Goal: Information Seeking & Learning: Learn about a topic

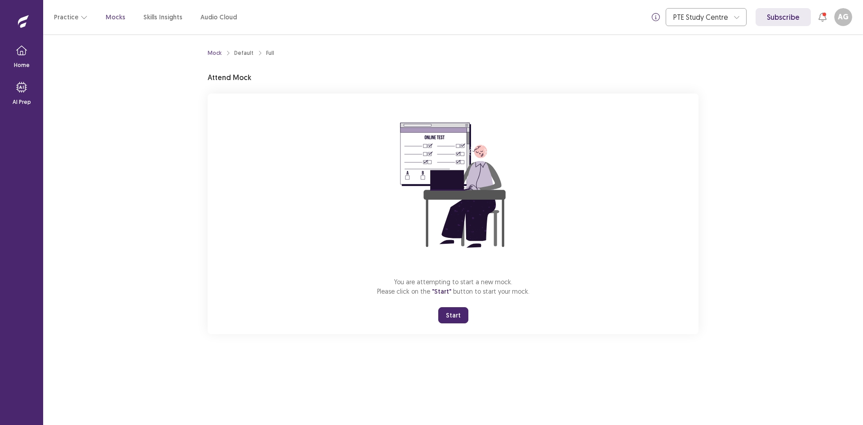
click at [463, 316] on button "Start" at bounding box center [453, 315] width 30 height 16
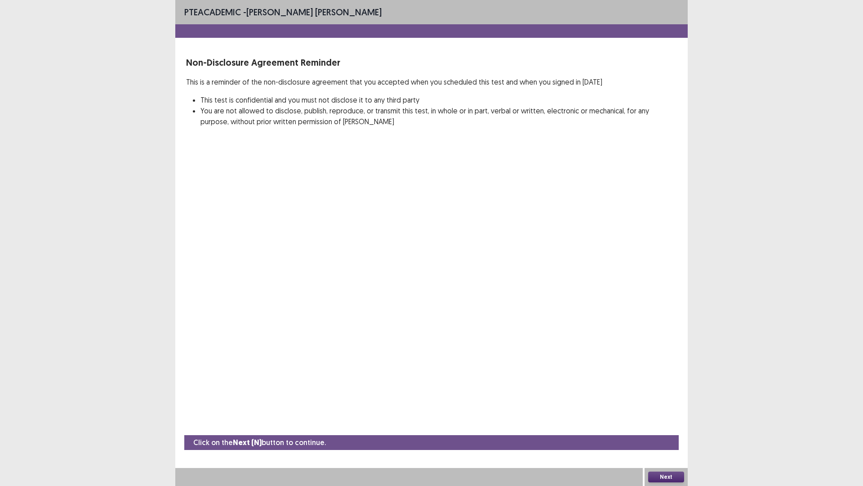
click at [657, 425] on button "Next" at bounding box center [666, 476] width 36 height 11
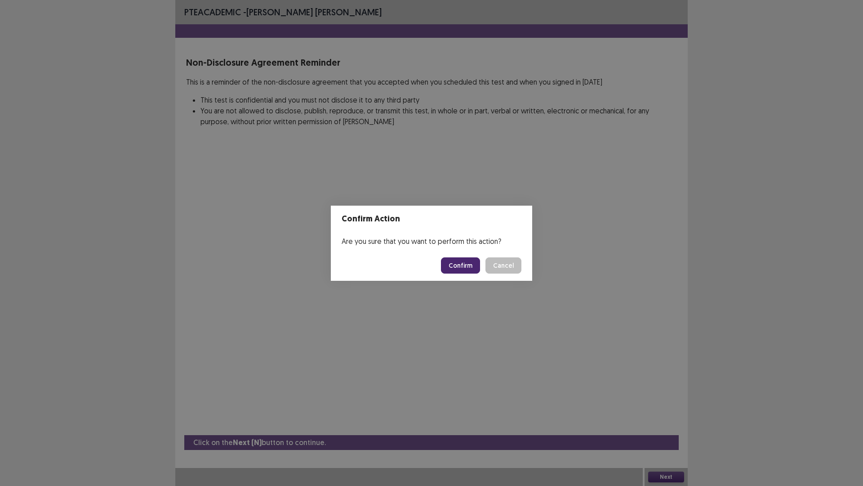
click at [462, 267] on button "Confirm" at bounding box center [460, 265] width 39 height 16
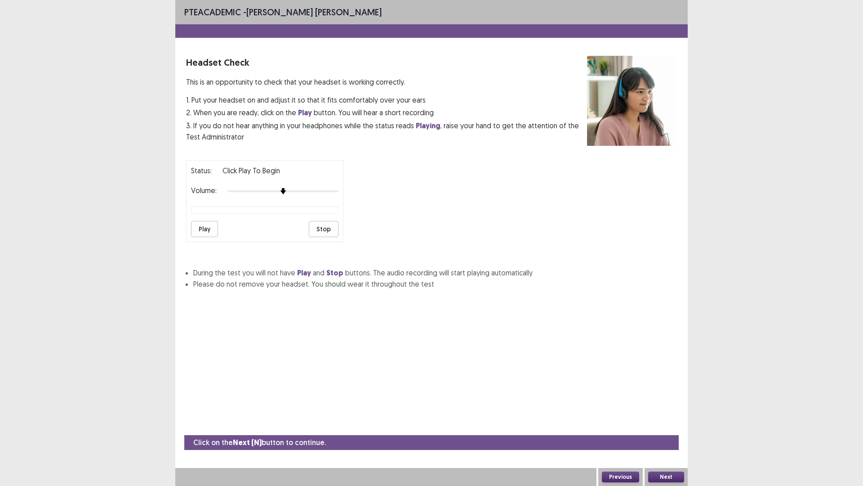
drag, startPoint x: 210, startPoint y: 219, endPoint x: 207, endPoint y: 230, distance: 11.2
click at [208, 230] on div "Status: Click Play to Begin Volume: Play Stop" at bounding box center [264, 201] width 157 height 82
click at [208, 230] on button "Play" at bounding box center [204, 229] width 27 height 16
drag, startPoint x: 208, startPoint y: 227, endPoint x: 207, endPoint y: 235, distance: 7.7
click at [207, 232] on button "Play" at bounding box center [204, 229] width 27 height 16
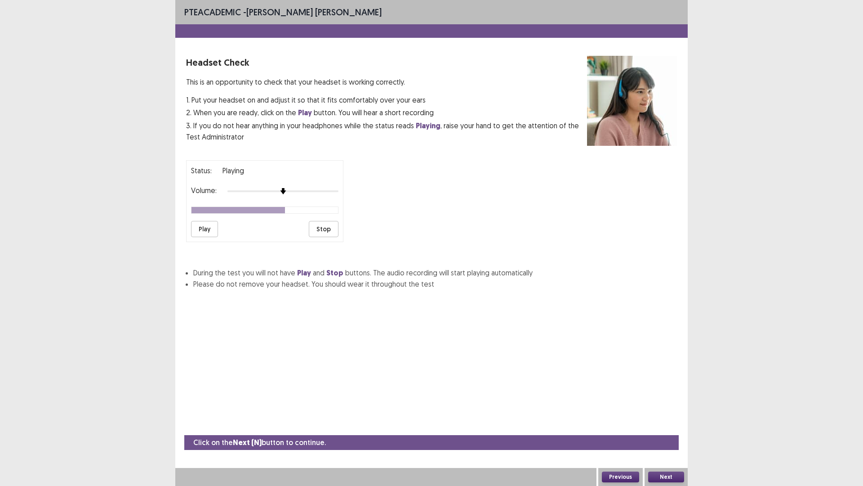
click at [323, 225] on button "Stop" at bounding box center [324, 229] width 30 height 16
click at [675, 425] on button "Next" at bounding box center [666, 476] width 36 height 11
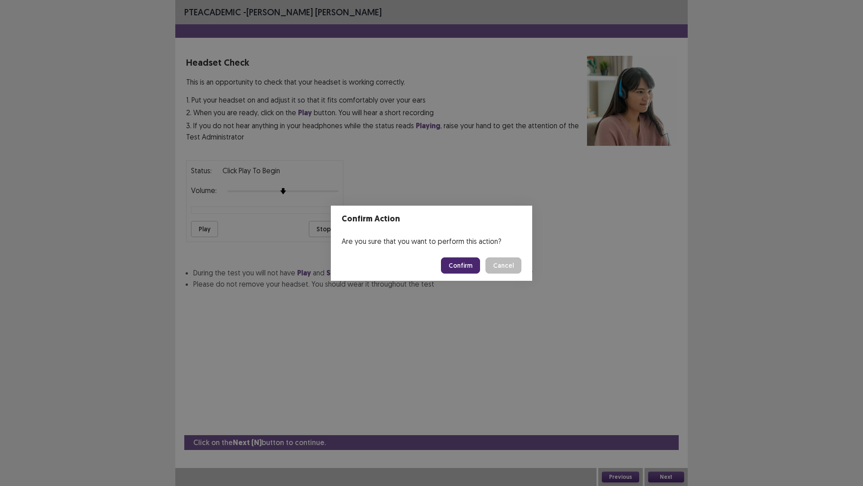
click at [459, 263] on button "Confirm" at bounding box center [460, 265] width 39 height 16
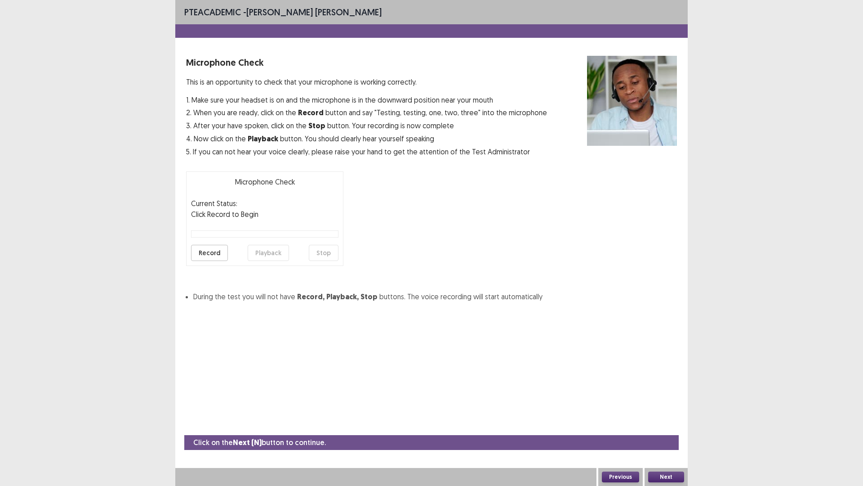
click at [670, 425] on button "Next" at bounding box center [666, 476] width 36 height 11
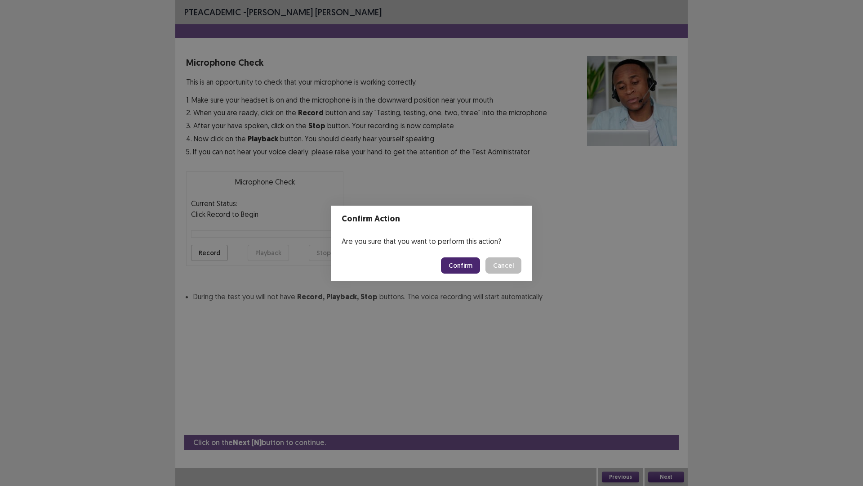
click at [461, 262] on button "Confirm" at bounding box center [460, 265] width 39 height 16
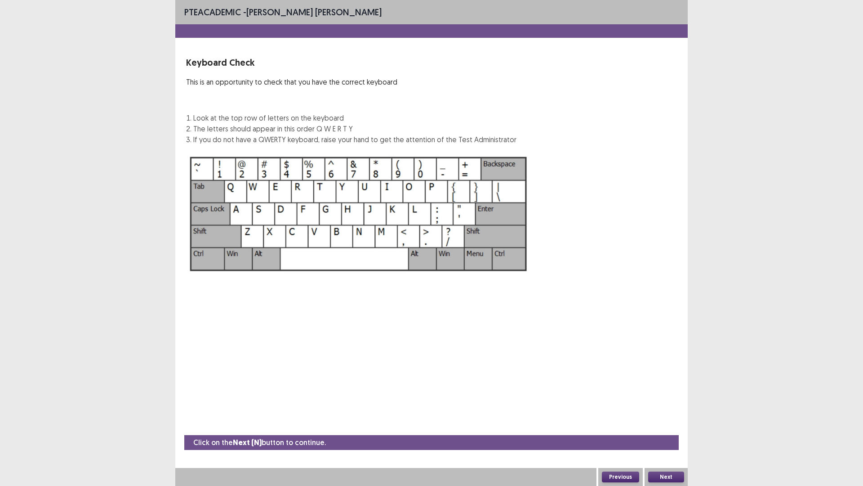
click at [670, 425] on button "Next" at bounding box center [666, 476] width 36 height 11
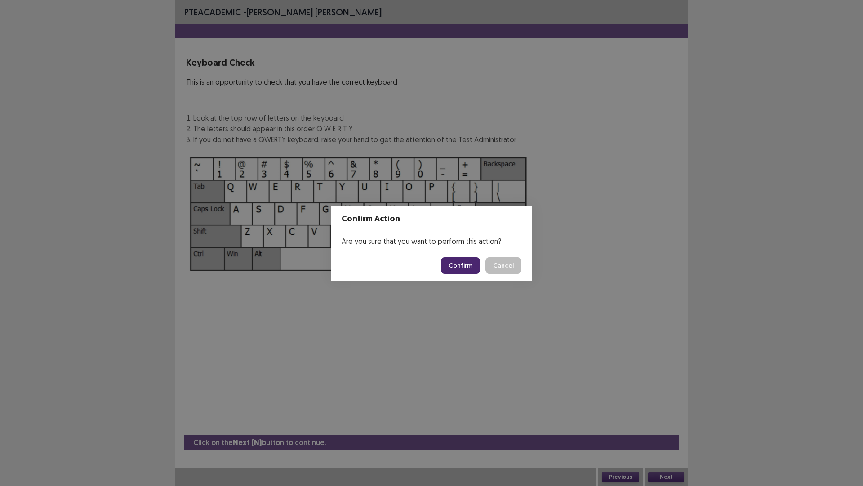
click at [469, 265] on button "Confirm" at bounding box center [460, 265] width 39 height 16
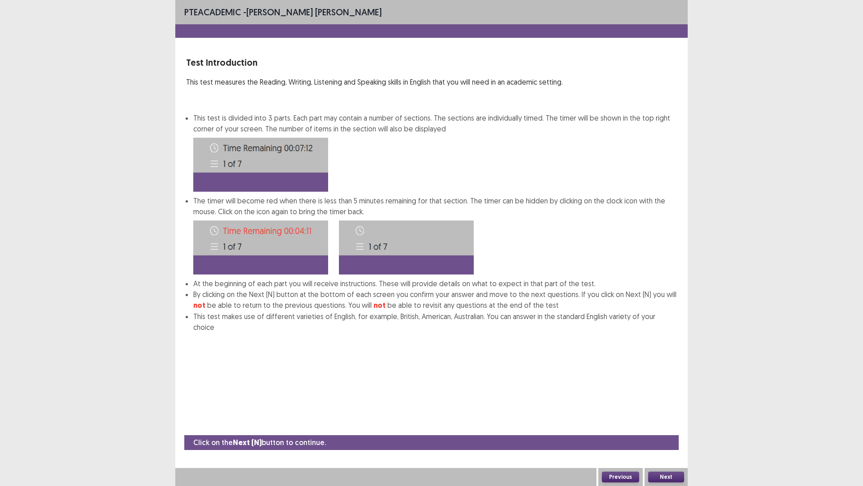
click at [665, 425] on button "Next" at bounding box center [666, 476] width 36 height 11
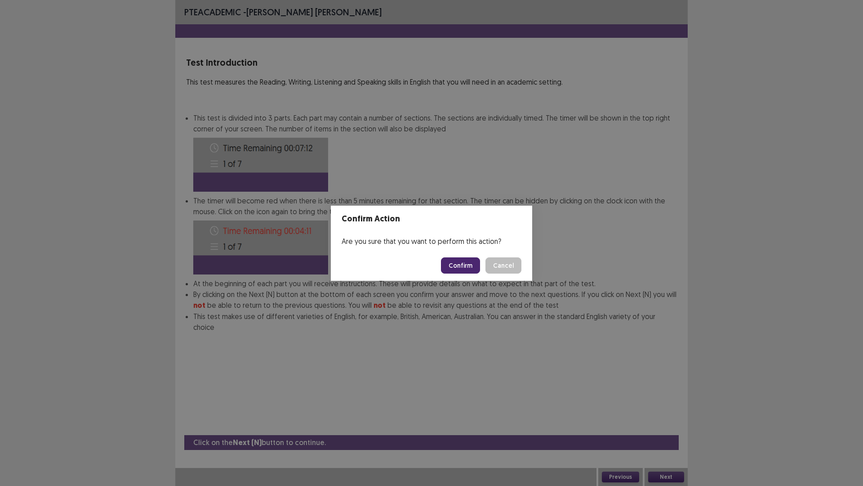
click at [467, 265] on button "Confirm" at bounding box center [460, 265] width 39 height 16
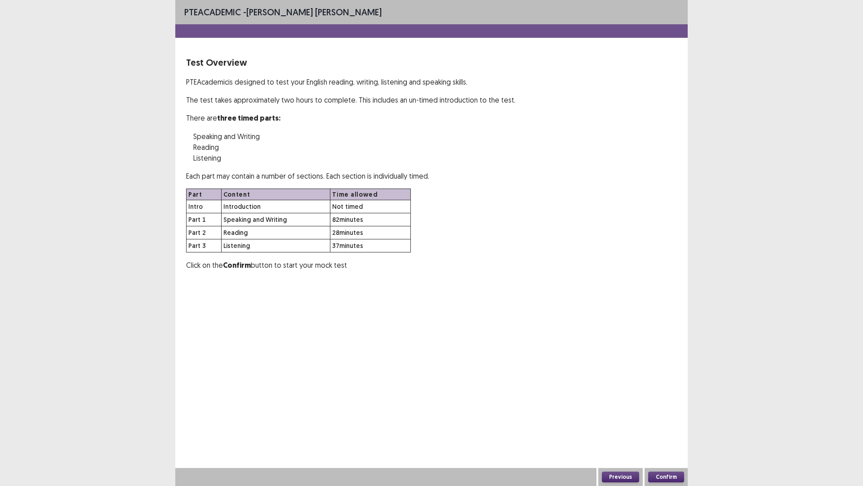
click at [664, 425] on button "Confirm" at bounding box center [666, 476] width 36 height 11
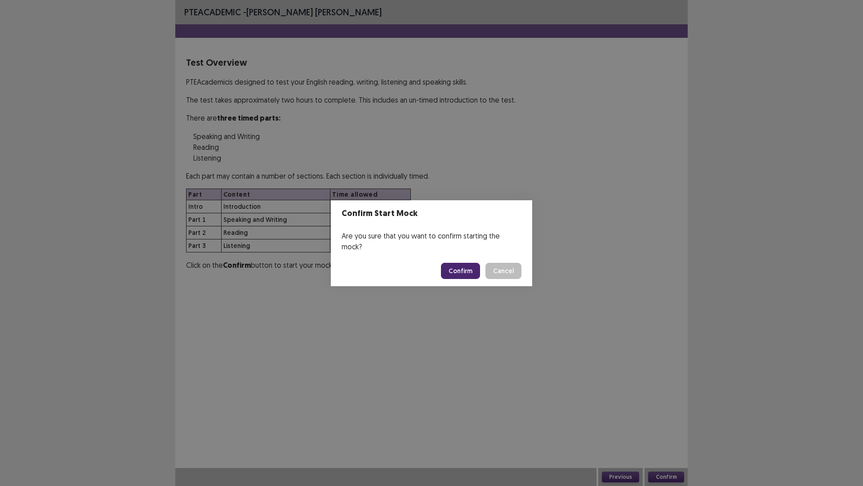
click at [471, 266] on button "Confirm" at bounding box center [460, 271] width 39 height 16
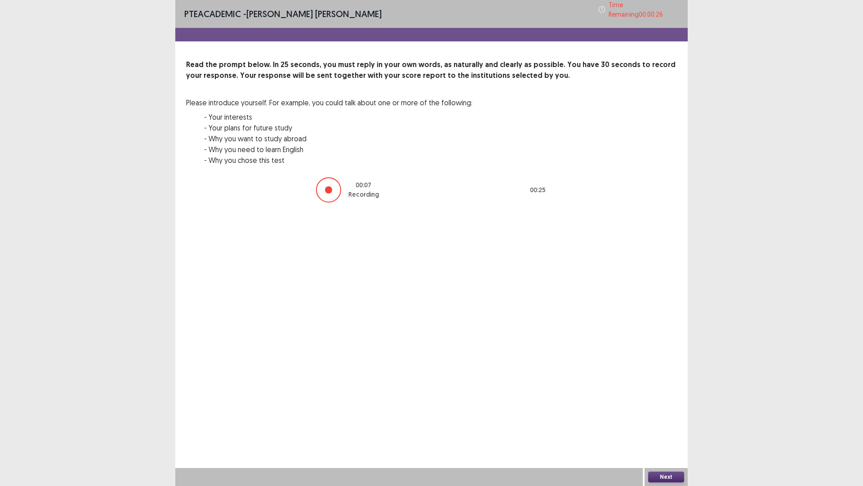
click at [657, 425] on button "Next" at bounding box center [666, 476] width 36 height 11
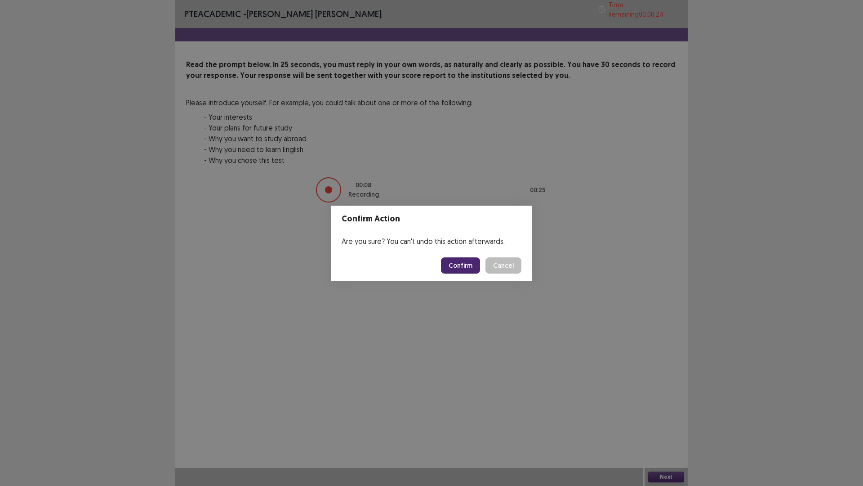
click at [480, 257] on div "Confirm Cancel" at bounding box center [481, 265] width 80 height 16
click at [468, 260] on button "Confirm" at bounding box center [460, 265] width 39 height 16
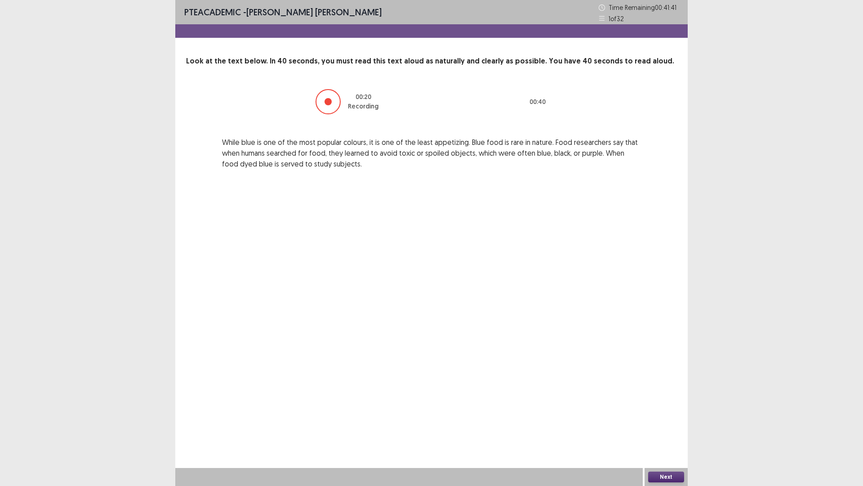
click at [652, 425] on button "Next" at bounding box center [666, 476] width 36 height 11
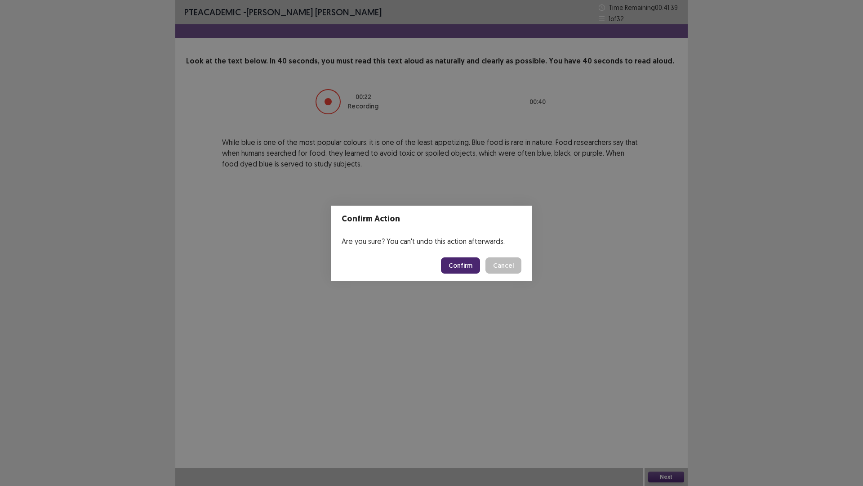
click at [464, 264] on button "Confirm" at bounding box center [460, 265] width 39 height 16
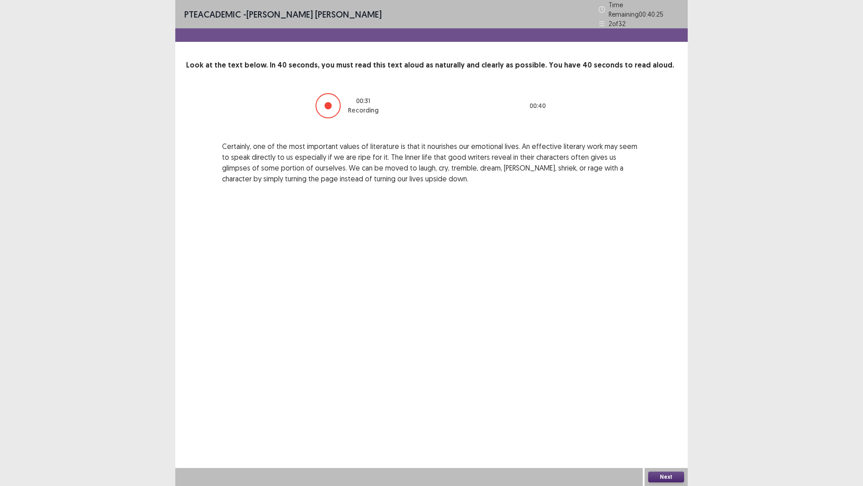
click at [663, 425] on button "Next" at bounding box center [666, 476] width 36 height 11
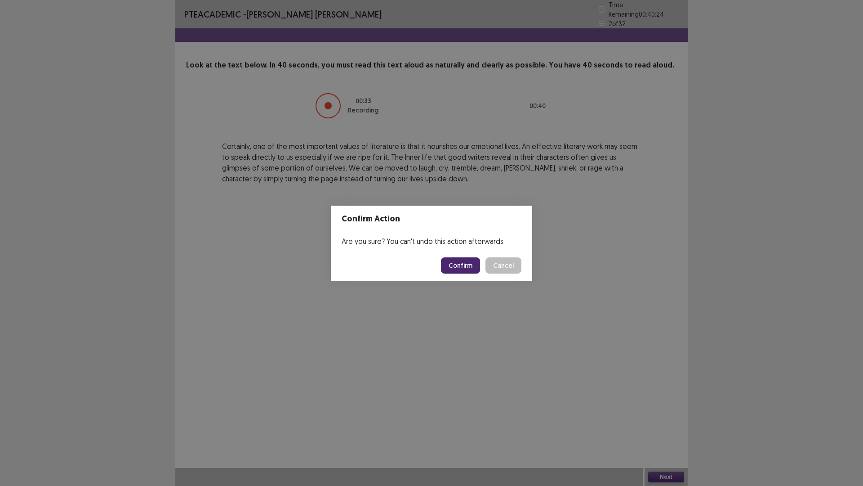
click at [466, 263] on button "Confirm" at bounding box center [460, 265] width 39 height 16
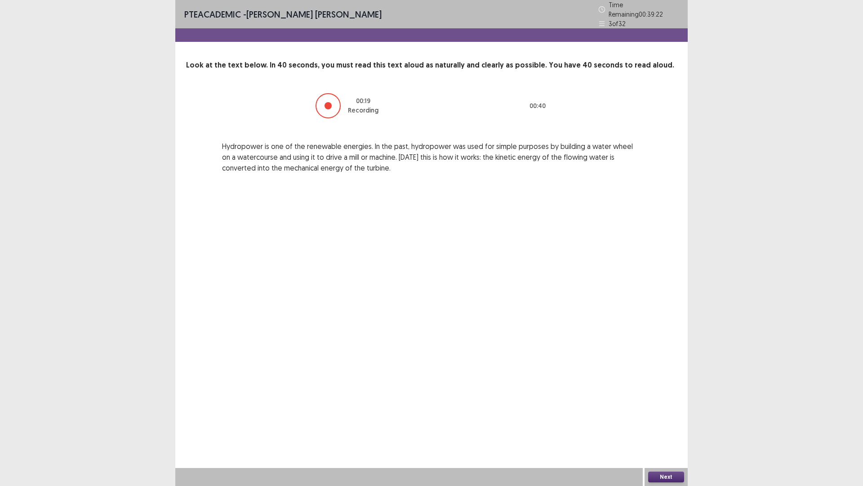
click at [676, 425] on div "Next" at bounding box center [666, 477] width 43 height 18
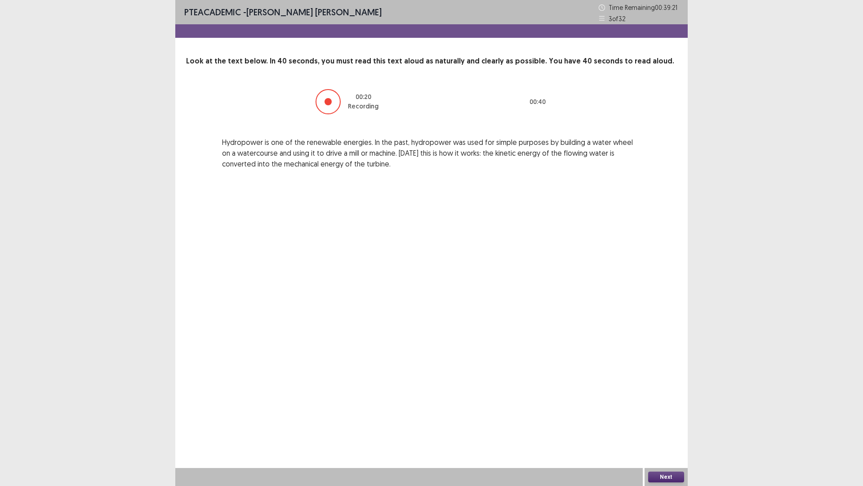
click at [670, 425] on button "Next" at bounding box center [666, 476] width 36 height 11
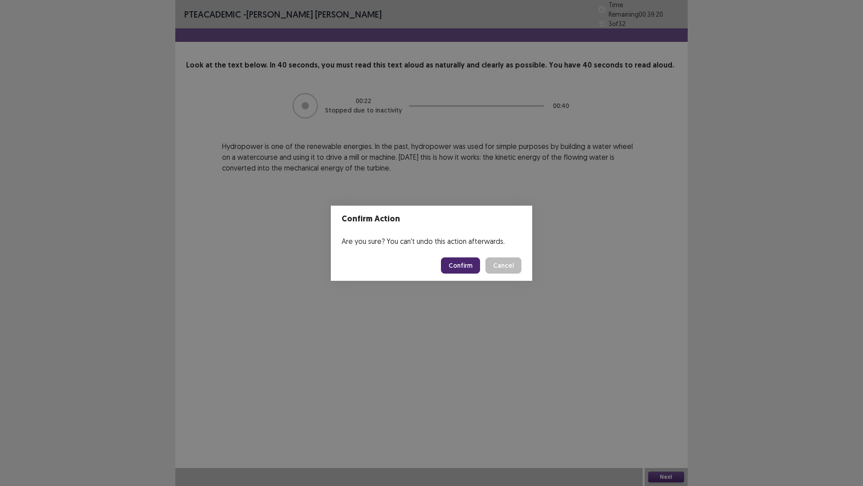
click at [472, 265] on button "Confirm" at bounding box center [460, 265] width 39 height 16
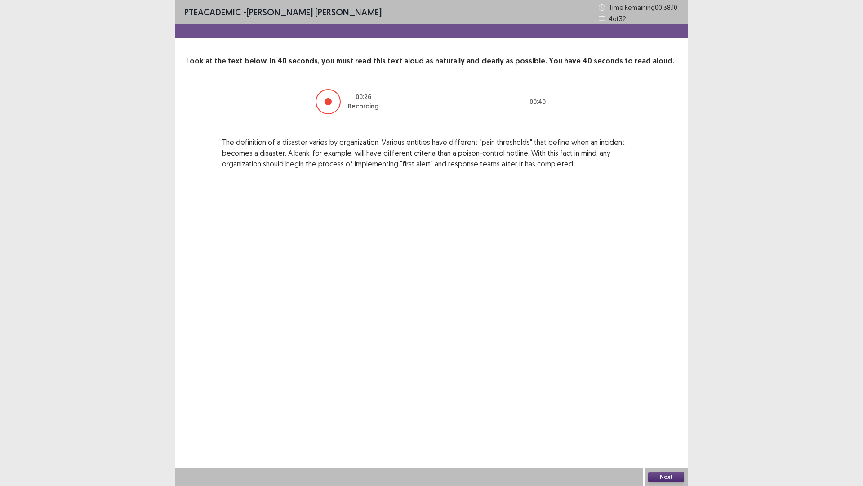
click at [665, 425] on button "Next" at bounding box center [666, 476] width 36 height 11
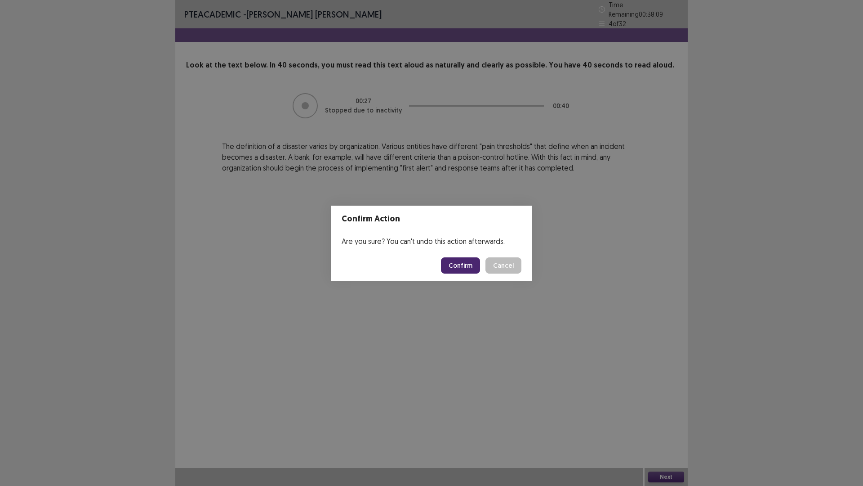
click at [477, 262] on button "Confirm" at bounding box center [460, 265] width 39 height 16
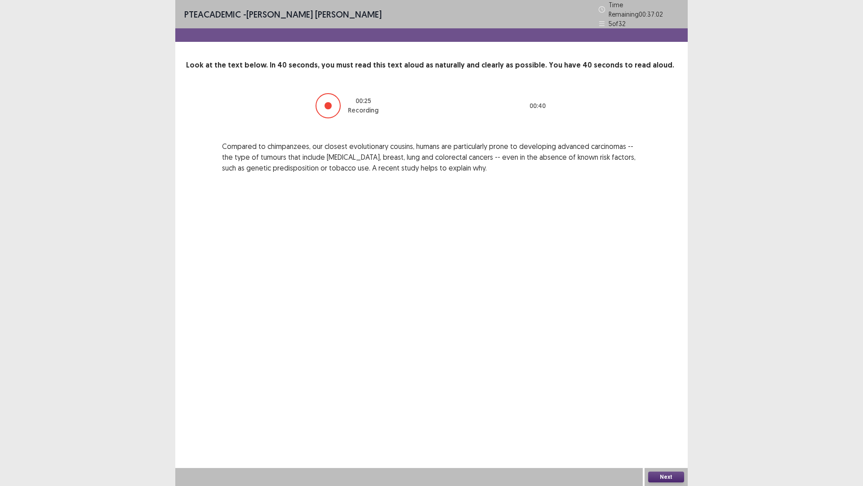
click at [661, 425] on button "Next" at bounding box center [666, 476] width 36 height 11
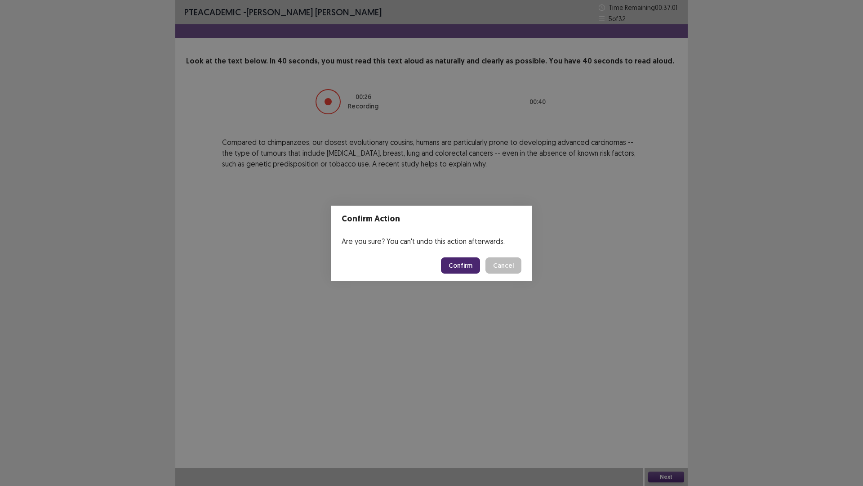
click at [463, 266] on button "Confirm" at bounding box center [460, 265] width 39 height 16
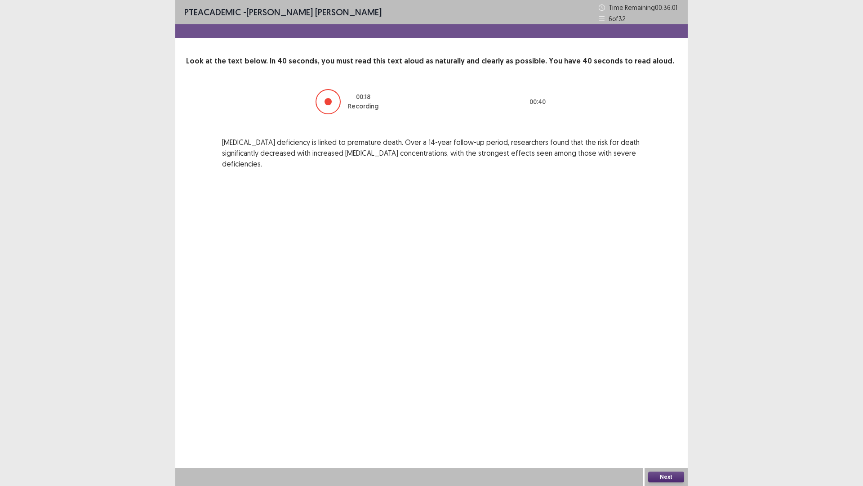
click at [661, 425] on button "Next" at bounding box center [666, 476] width 36 height 11
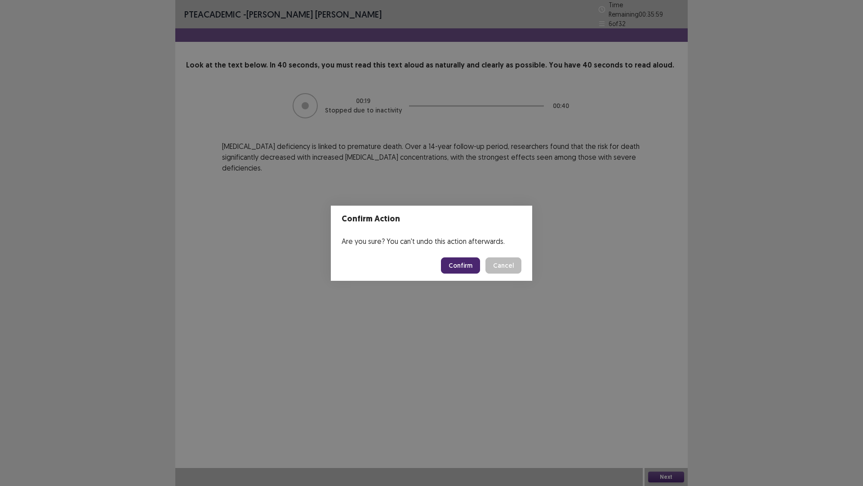
click at [458, 265] on button "Confirm" at bounding box center [460, 265] width 39 height 16
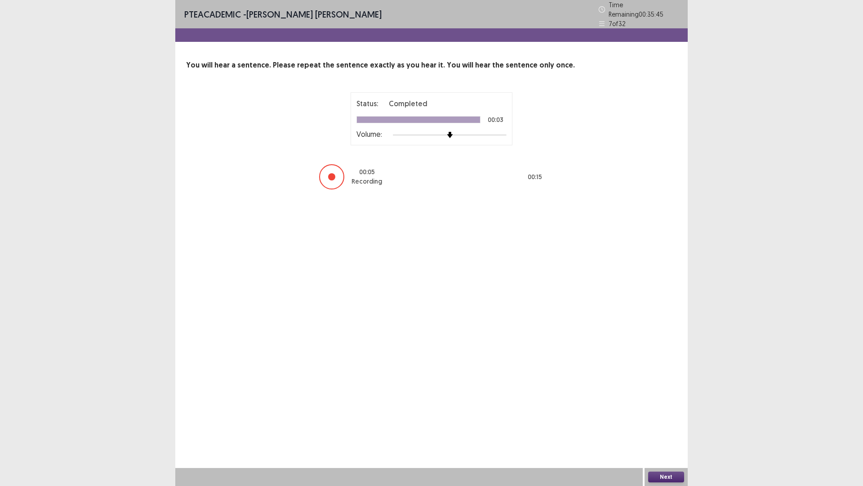
click at [662, 425] on button "Next" at bounding box center [666, 476] width 36 height 11
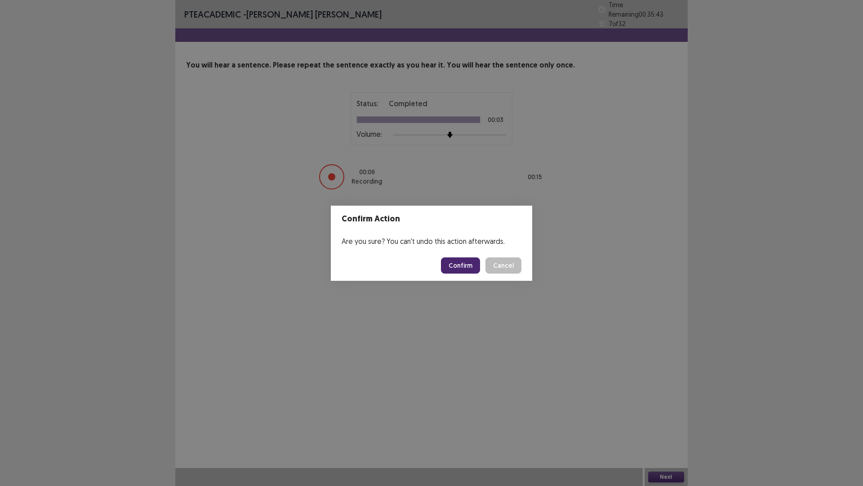
click at [467, 259] on button "Confirm" at bounding box center [460, 265] width 39 height 16
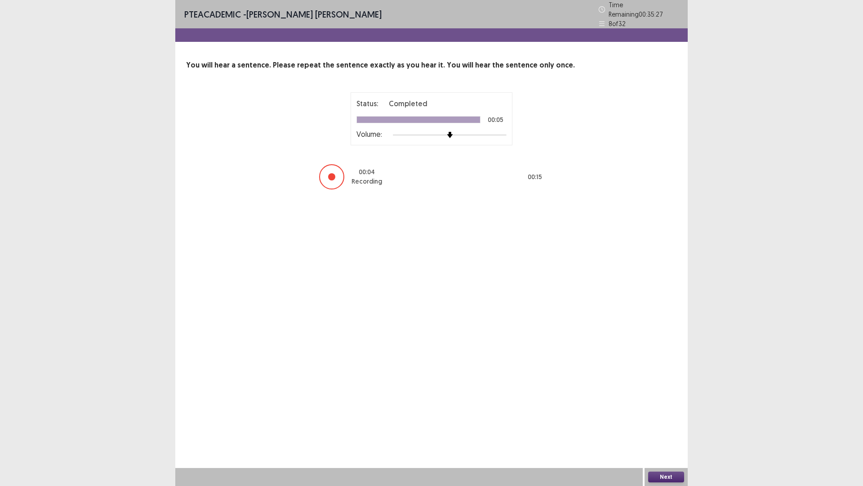
click at [670, 425] on button "Next" at bounding box center [666, 476] width 36 height 11
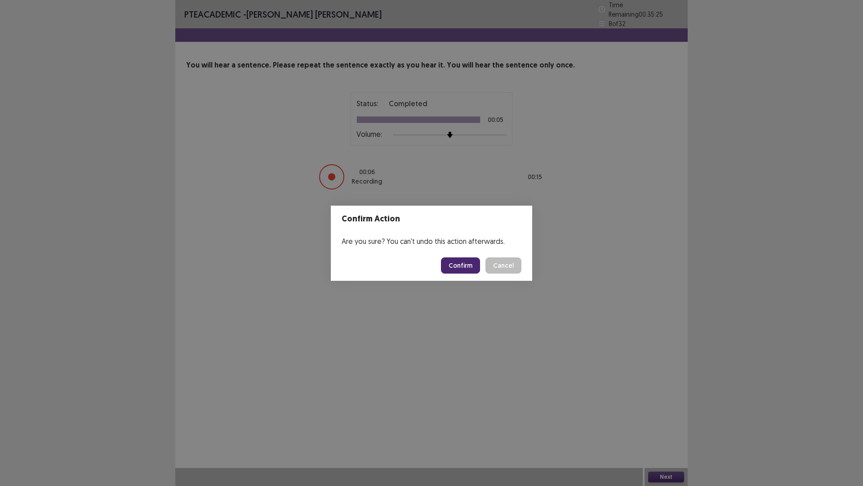
click at [465, 266] on button "Confirm" at bounding box center [460, 265] width 39 height 16
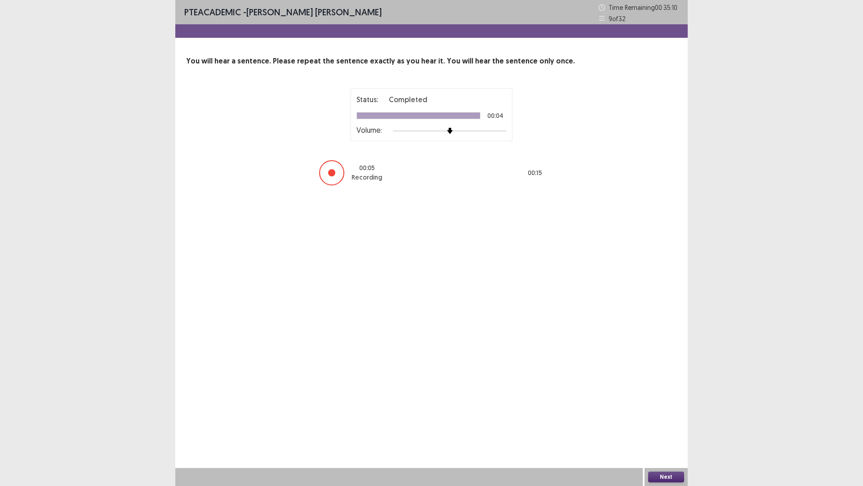
click at [677, 425] on button "Next" at bounding box center [666, 476] width 36 height 11
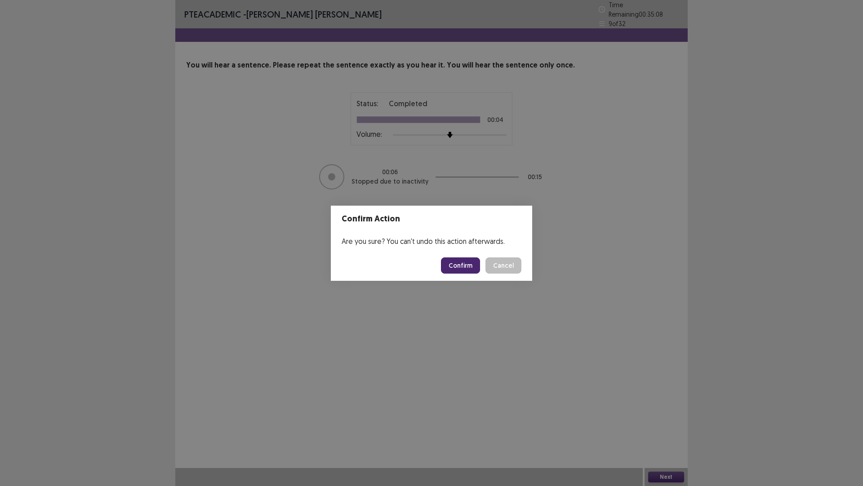
click at [478, 263] on button "Confirm" at bounding box center [460, 265] width 39 height 16
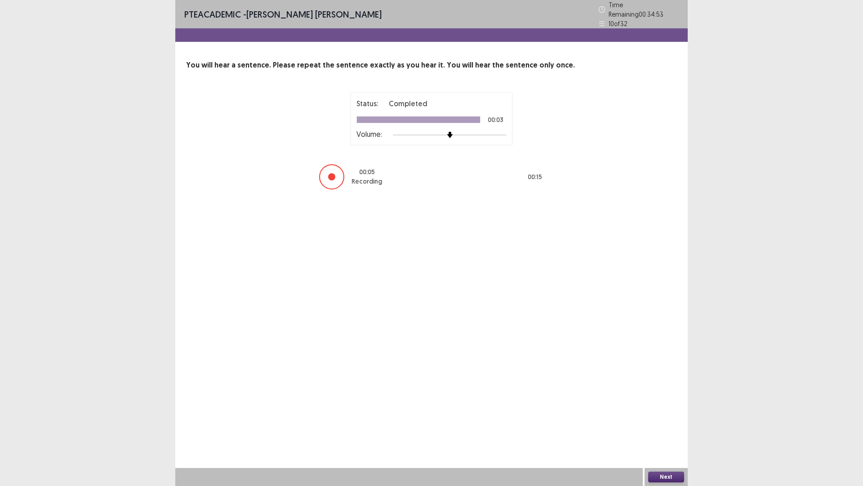
click at [684, 425] on div "Next" at bounding box center [666, 477] width 43 height 18
click at [664, 425] on button "Next" at bounding box center [666, 476] width 36 height 11
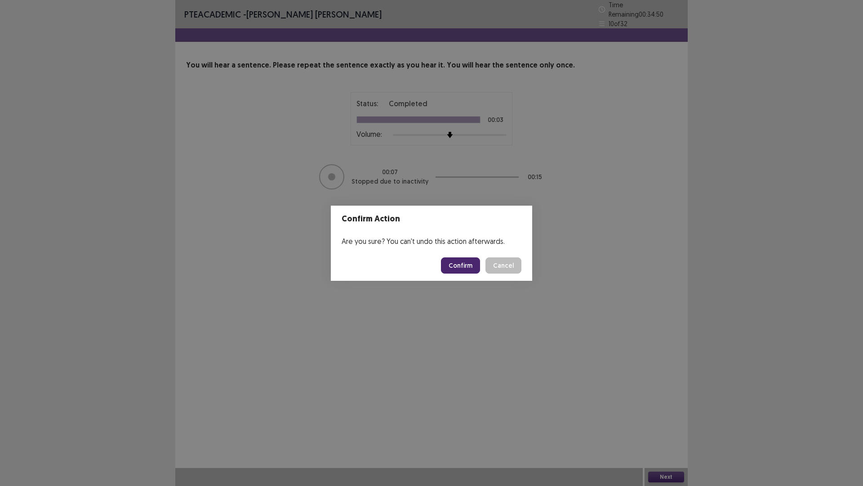
click at [462, 265] on button "Confirm" at bounding box center [460, 265] width 39 height 16
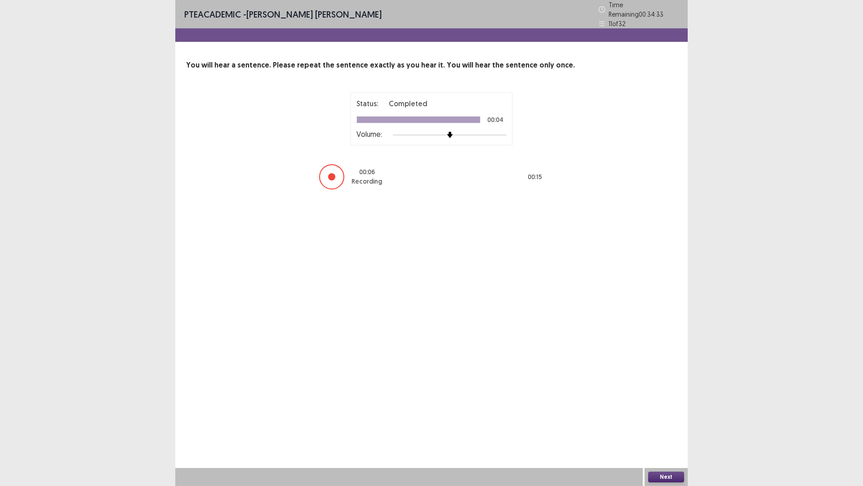
click at [666, 425] on button "Next" at bounding box center [666, 476] width 36 height 11
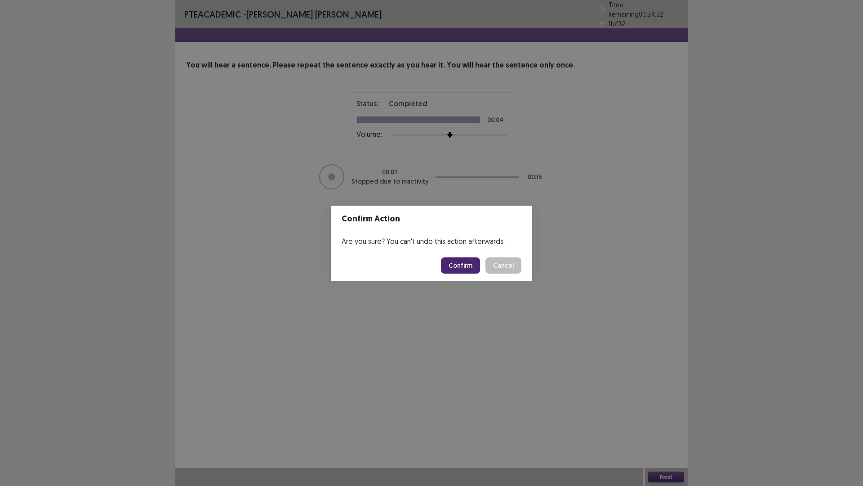
click at [457, 272] on button "Confirm" at bounding box center [460, 265] width 39 height 16
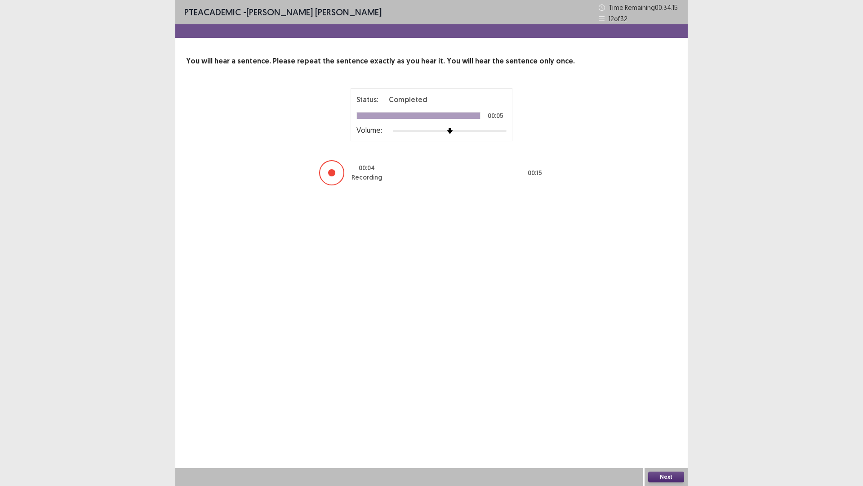
click at [656, 425] on button "Next" at bounding box center [666, 476] width 36 height 11
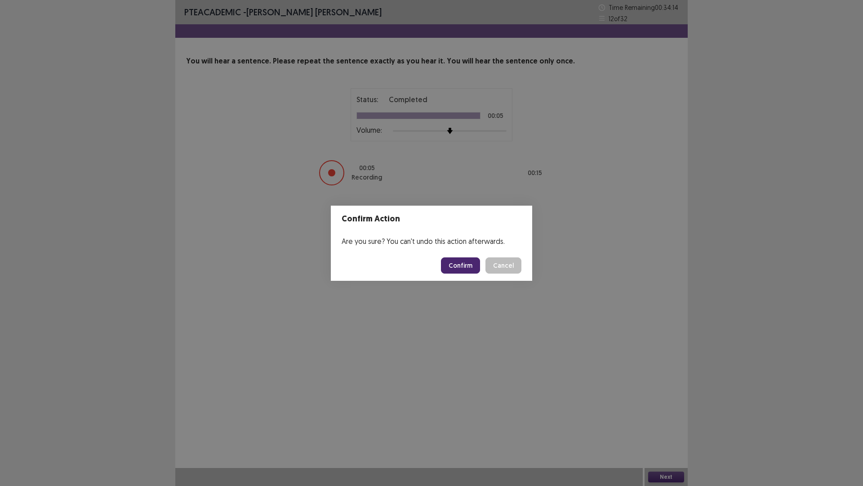
click at [465, 271] on button "Confirm" at bounding box center [460, 265] width 39 height 16
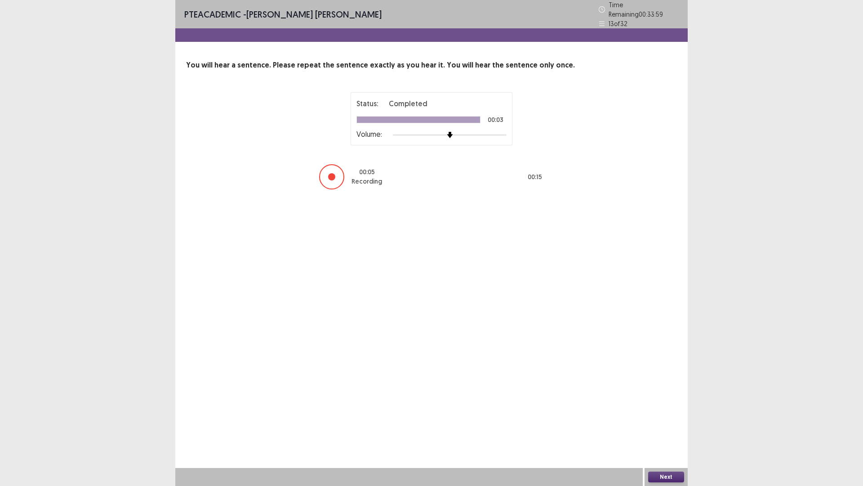
click at [663, 425] on button "Next" at bounding box center [666, 476] width 36 height 11
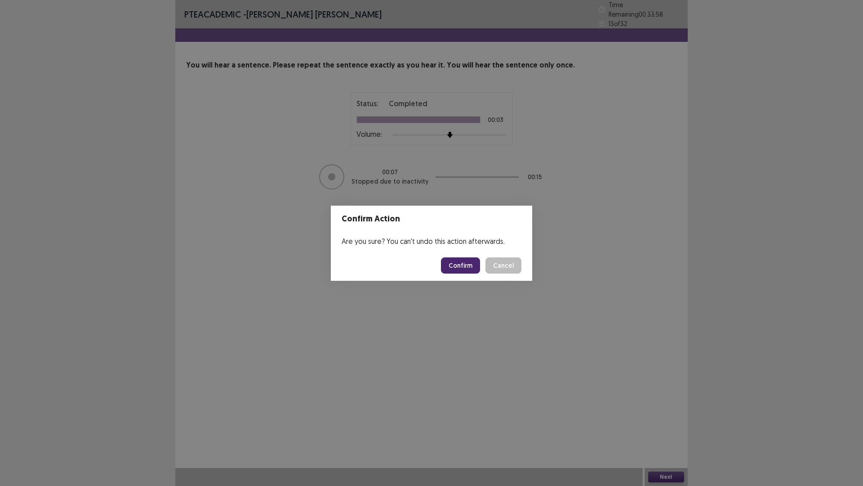
click at [471, 264] on button "Confirm" at bounding box center [460, 265] width 39 height 16
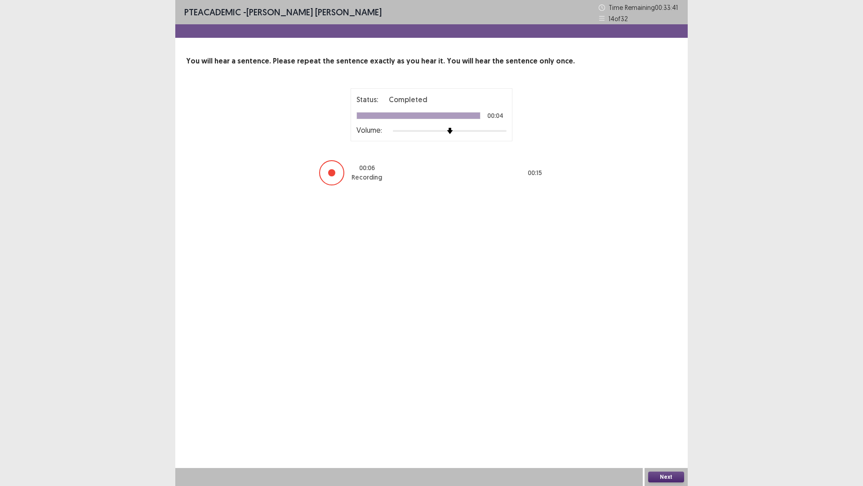
click at [656, 425] on button "Next" at bounding box center [666, 476] width 36 height 11
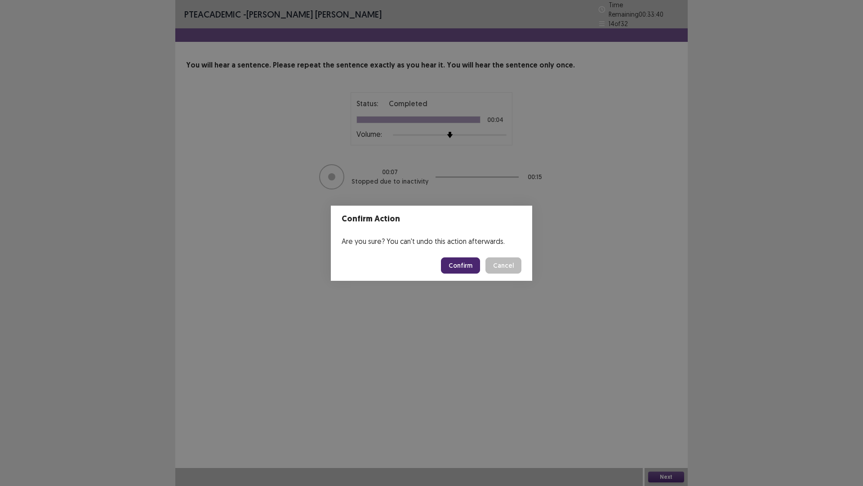
click at [459, 268] on button "Confirm" at bounding box center [460, 265] width 39 height 16
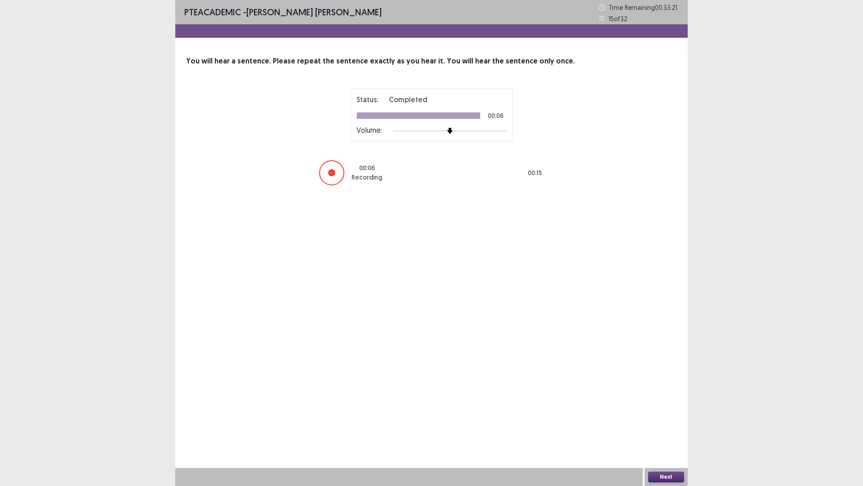
click at [669, 425] on button "Next" at bounding box center [666, 476] width 36 height 11
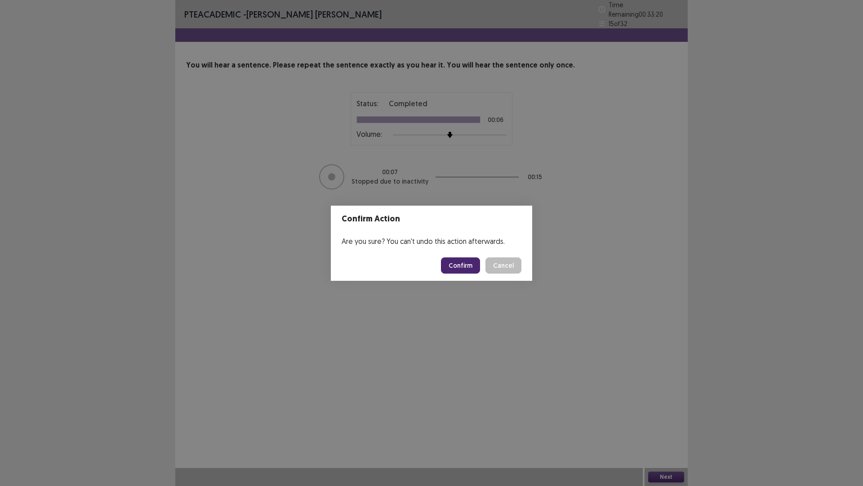
click at [461, 265] on button "Confirm" at bounding box center [460, 265] width 39 height 16
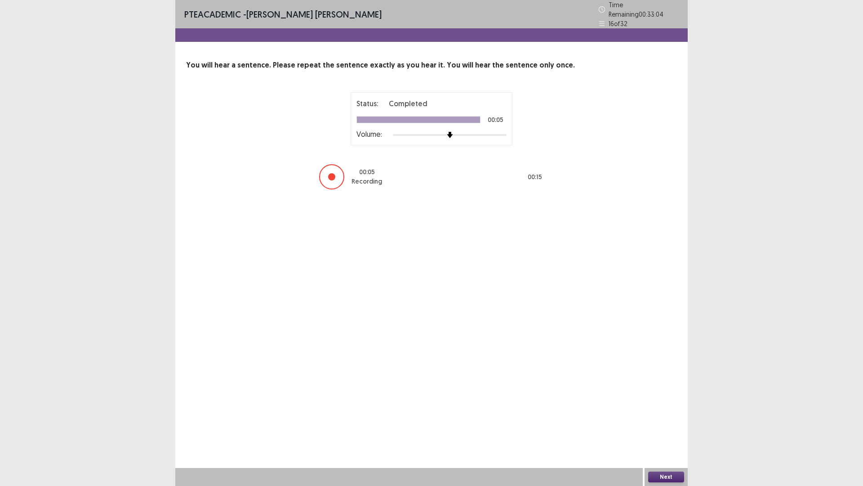
click at [679, 425] on button "Next" at bounding box center [666, 476] width 36 height 11
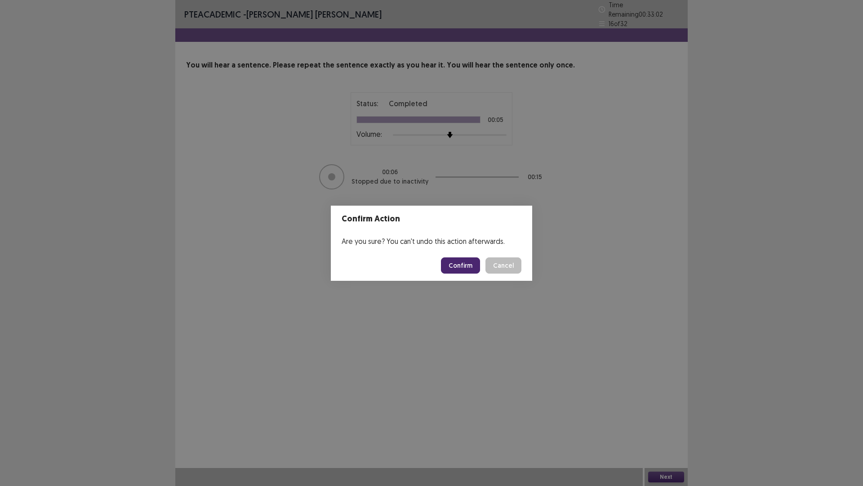
click at [468, 263] on button "Confirm" at bounding box center [460, 265] width 39 height 16
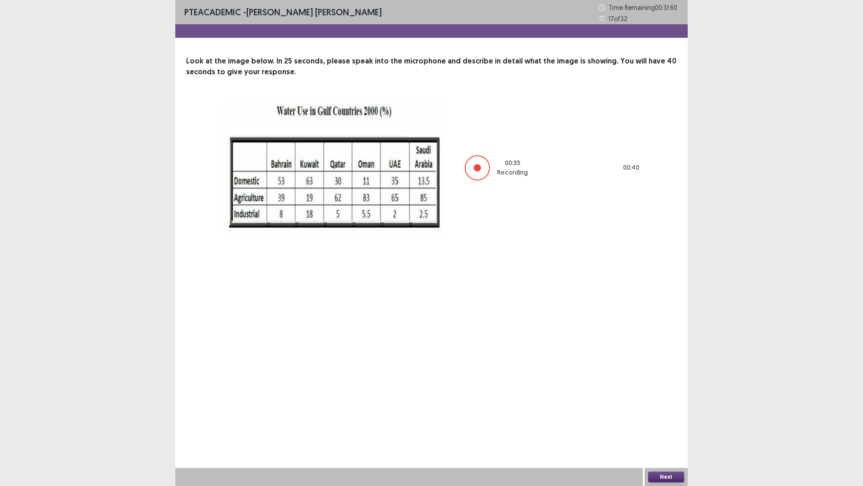
click at [667, 425] on button "Next" at bounding box center [666, 476] width 36 height 11
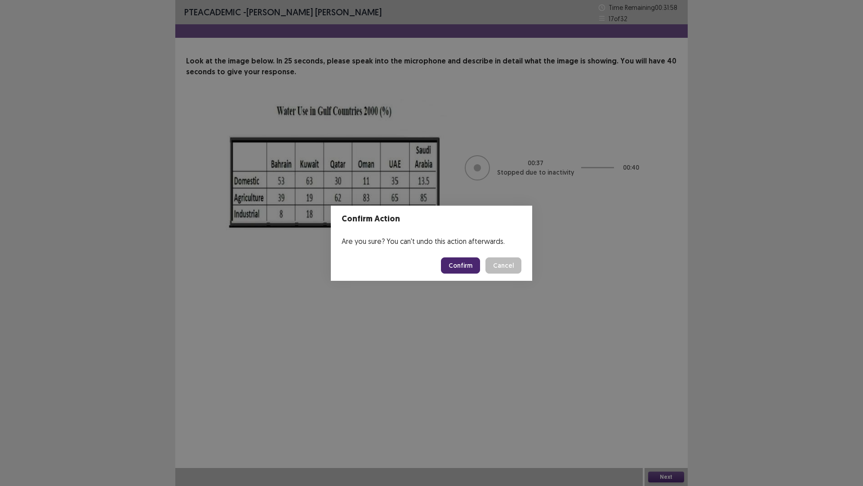
click at [453, 264] on button "Confirm" at bounding box center [460, 265] width 39 height 16
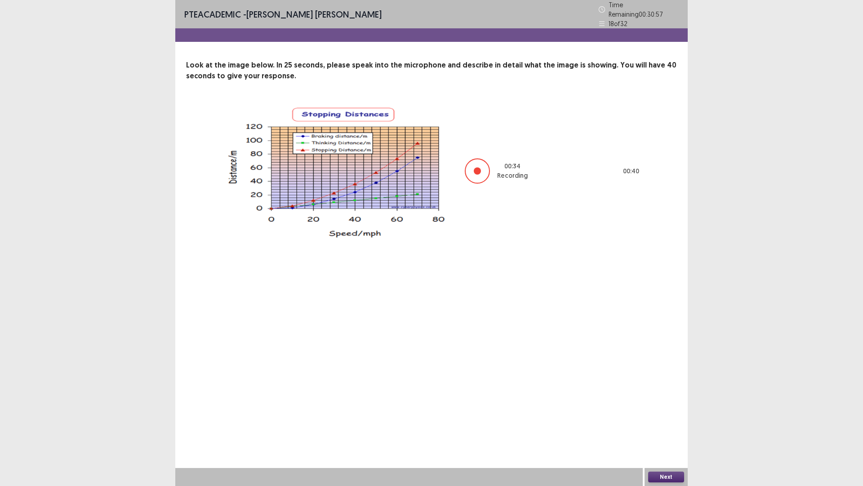
click at [666, 425] on button "Next" at bounding box center [666, 476] width 36 height 11
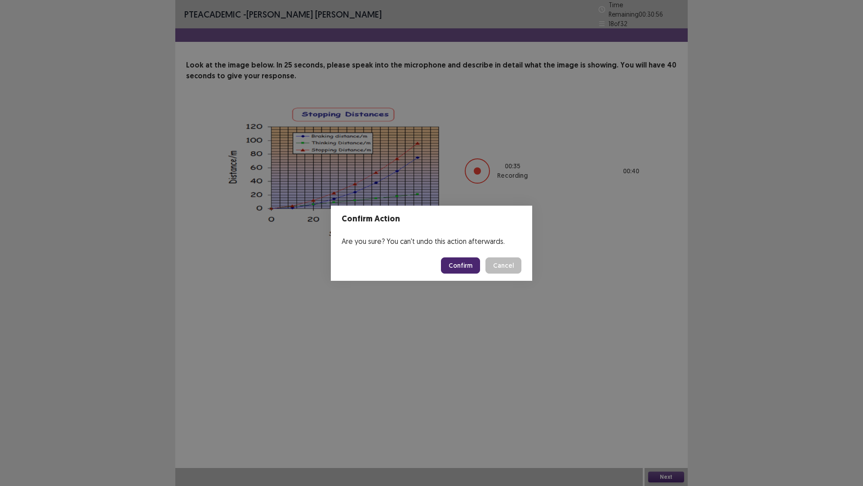
click at [467, 265] on button "Confirm" at bounding box center [460, 265] width 39 height 16
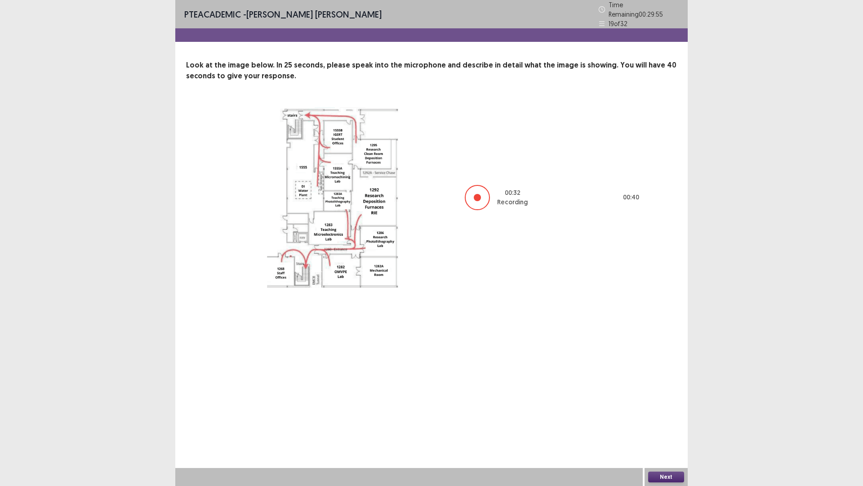
click at [660, 425] on button "Next" at bounding box center [666, 476] width 36 height 11
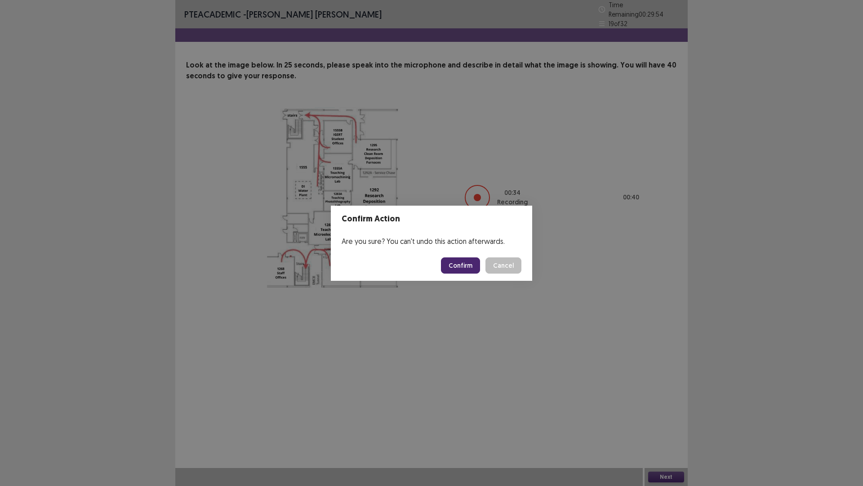
click at [469, 259] on button "Confirm" at bounding box center [460, 265] width 39 height 16
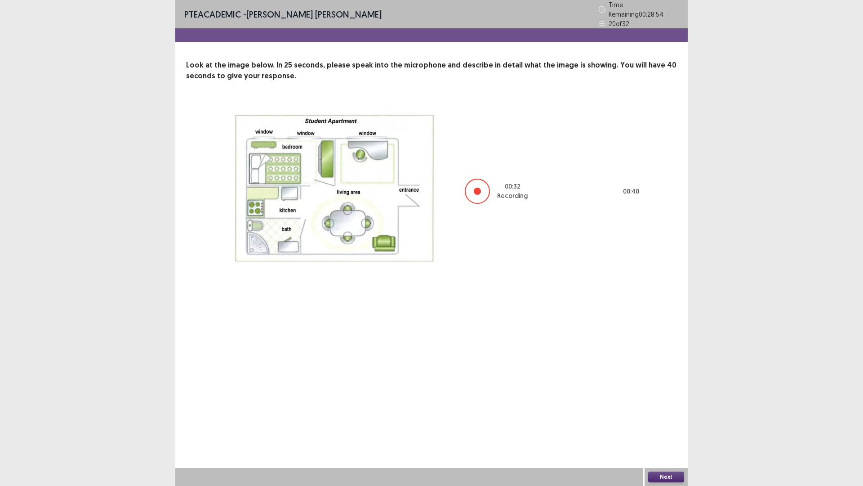
click at [669, 425] on button "Next" at bounding box center [666, 476] width 36 height 11
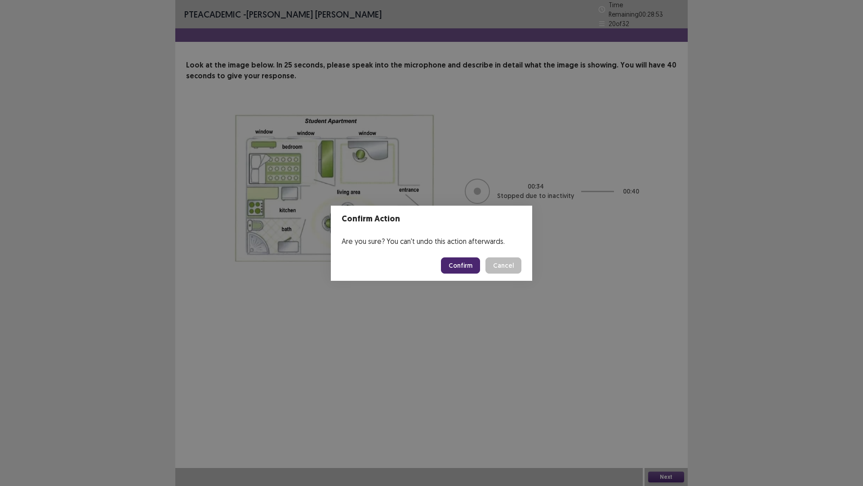
click at [466, 265] on button "Confirm" at bounding box center [460, 265] width 39 height 16
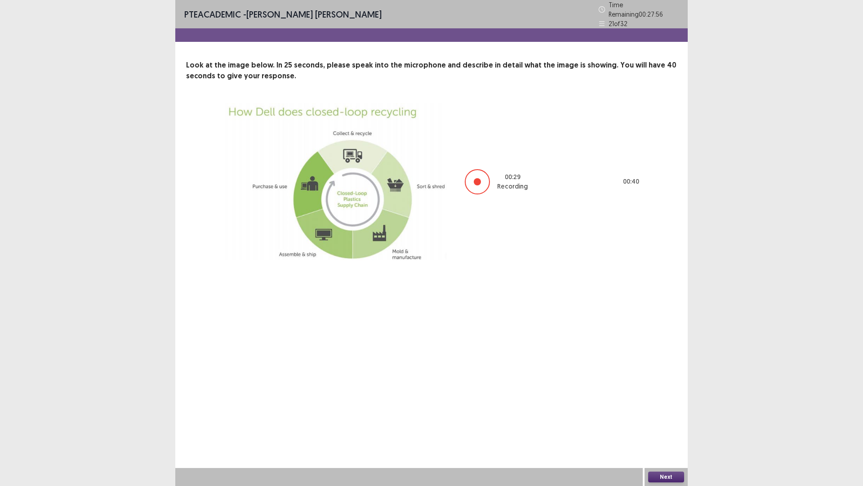
click at [658, 425] on button "Next" at bounding box center [666, 476] width 36 height 11
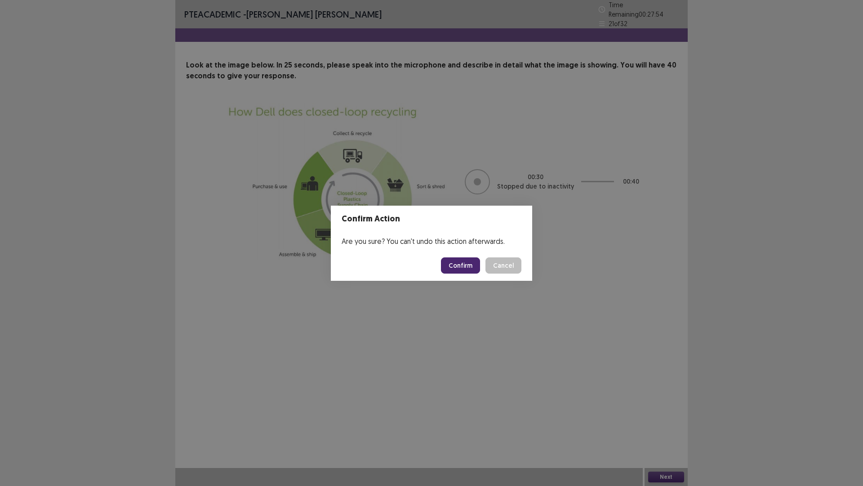
click at [461, 268] on button "Confirm" at bounding box center [460, 265] width 39 height 16
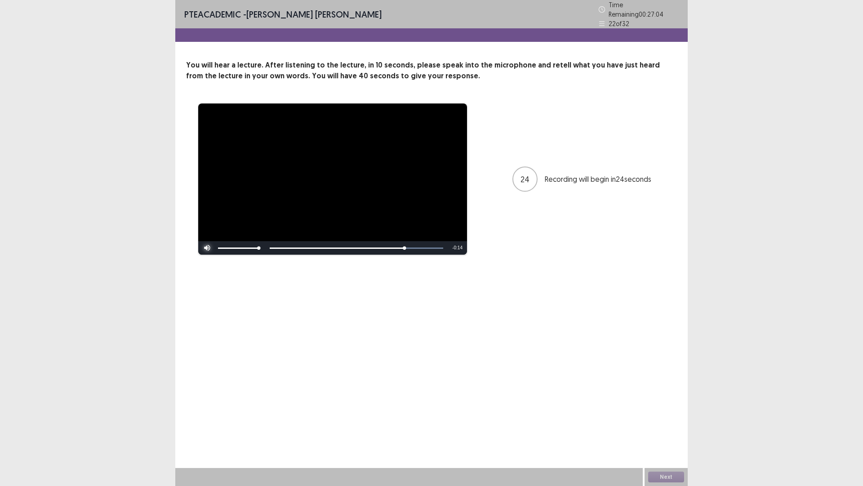
click at [208, 248] on span "Video Player" at bounding box center [207, 248] width 18 height 0
click at [413, 22] on div "PTE academic - [PERSON_NAME] [PERSON_NAME] Time Remaining 00 : 27 : 02 22 of 32" at bounding box center [431, 14] width 513 height 28
drag, startPoint x: 413, startPoint y: 22, endPoint x: 420, endPoint y: 24, distance: 7.3
click at [420, 24] on div "PTE academic - [PERSON_NAME] [PERSON_NAME] Time Remaining 00 : 26 : 60 22 of 32" at bounding box center [431, 21] width 513 height 42
click at [422, 9] on div "PTE academic - [PERSON_NAME] [PERSON_NAME] Time Remaining 00 : 26 : 59 22 of 32" at bounding box center [431, 14] width 513 height 28
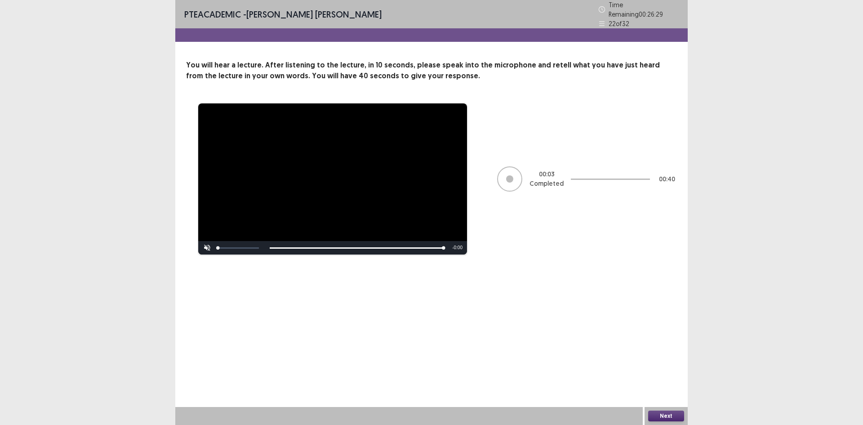
click at [744, 236] on div "**********" at bounding box center [431, 212] width 863 height 425
